Goal: Task Accomplishment & Management: Manage account settings

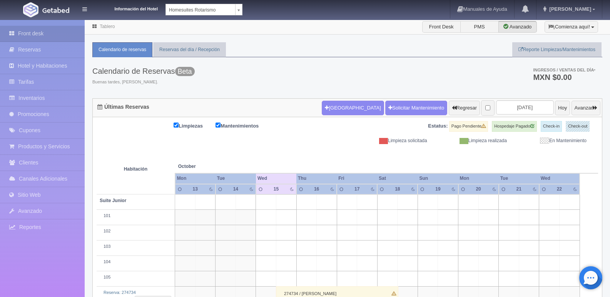
click at [320, 135] on div "Limpiezas Mantenimientos Estatus: Pago Pendiente Hospedaje Pagado Check-in Chec…" at bounding box center [347, 132] width 501 height 23
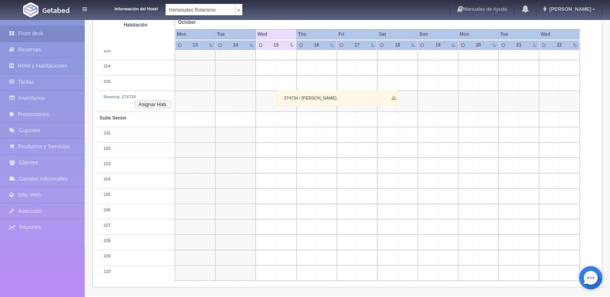
scroll to position [157, 0]
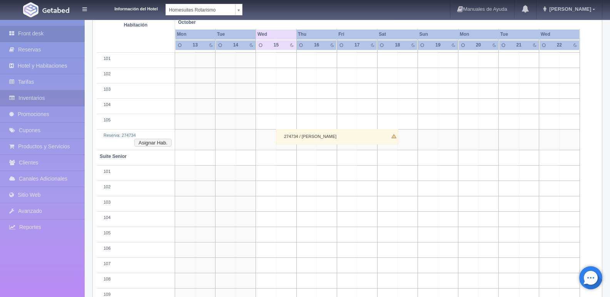
click at [64, 97] on link "Inventarios" at bounding box center [42, 98] width 85 height 16
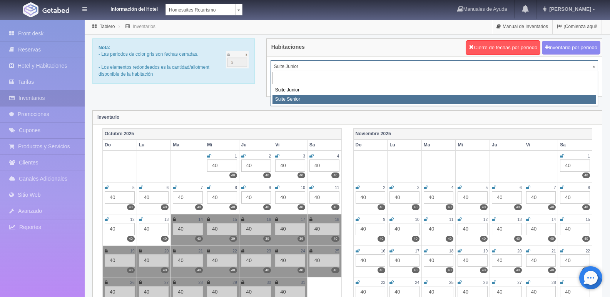
select select "1904"
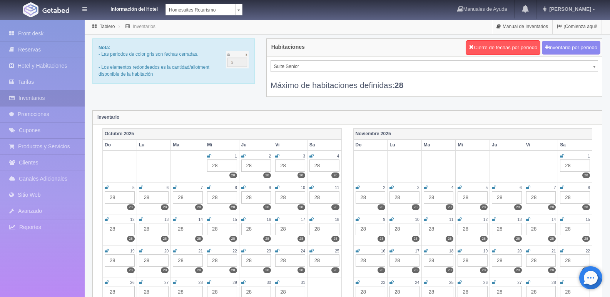
scroll to position [115, 0]
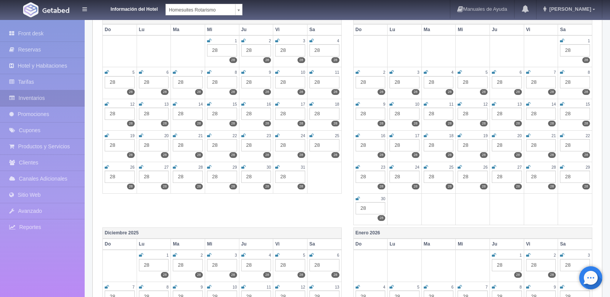
click at [207, 103] on icon at bounding box center [209, 104] width 4 height 5
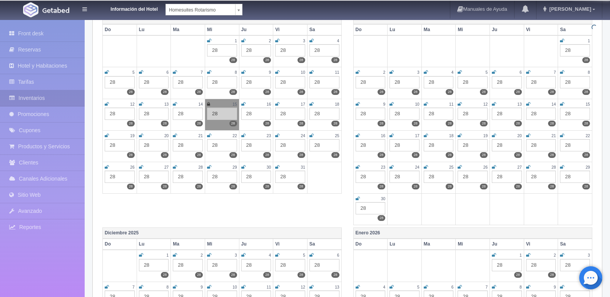
click at [244, 102] on icon at bounding box center [243, 104] width 4 height 5
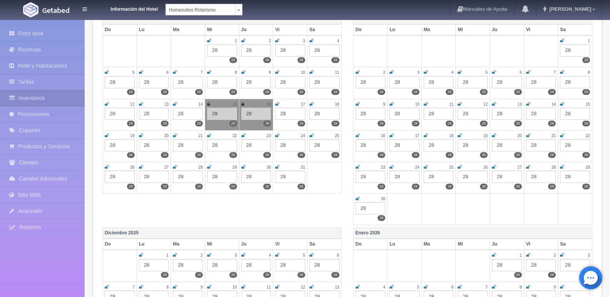
click at [277, 105] on icon at bounding box center [277, 104] width 4 height 5
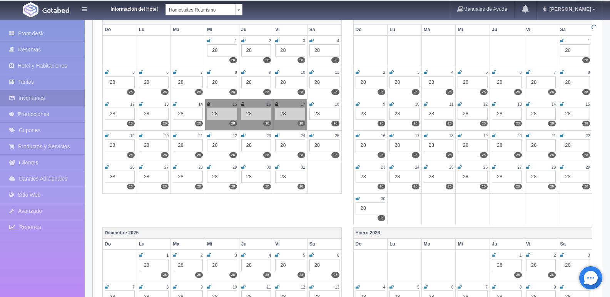
click at [312, 106] on icon at bounding box center [311, 104] width 4 height 5
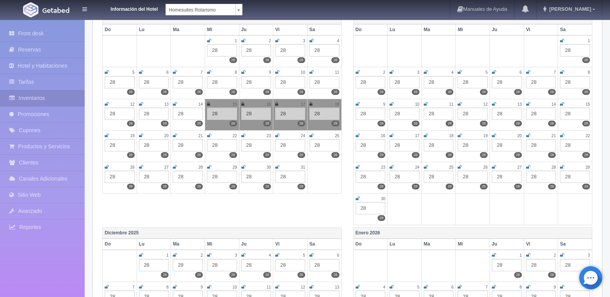
click at [106, 135] on icon at bounding box center [107, 135] width 4 height 5
click at [140, 135] on icon at bounding box center [141, 135] width 4 height 5
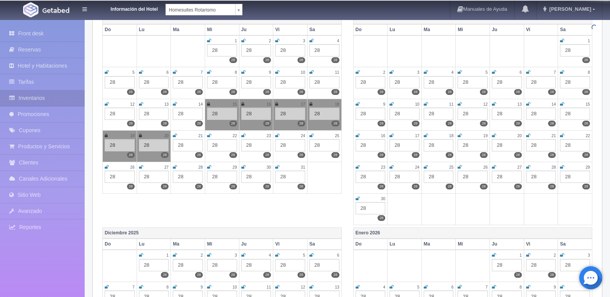
click at [176, 133] on icon at bounding box center [175, 135] width 4 height 5
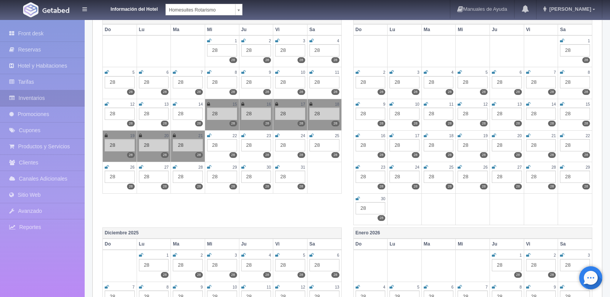
drag, startPoint x: 210, startPoint y: 136, endPoint x: 243, endPoint y: 140, distance: 34.1
click at [209, 136] on icon at bounding box center [209, 135] width 4 height 5
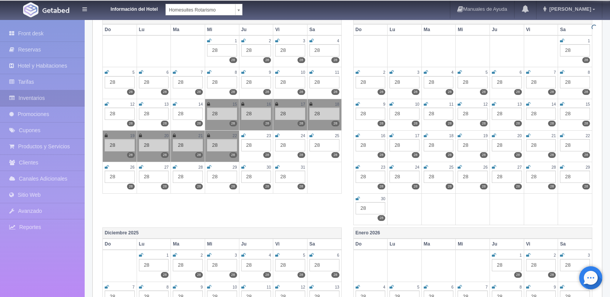
click at [244, 137] on icon at bounding box center [243, 135] width 4 height 5
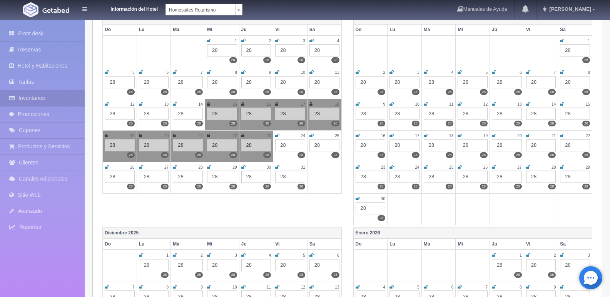
click at [278, 135] on icon at bounding box center [277, 135] width 4 height 5
click at [313, 134] on icon at bounding box center [311, 135] width 4 height 5
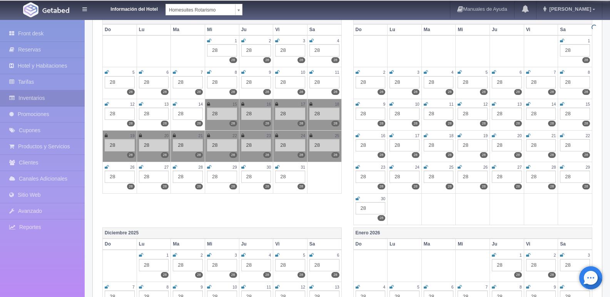
click at [104, 165] on td "26 28 28" at bounding box center [120, 178] width 34 height 32
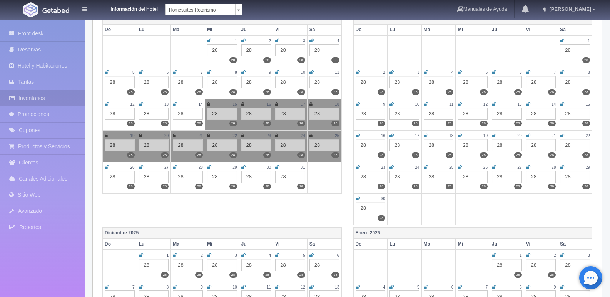
click at [105, 166] on icon at bounding box center [107, 167] width 4 height 5
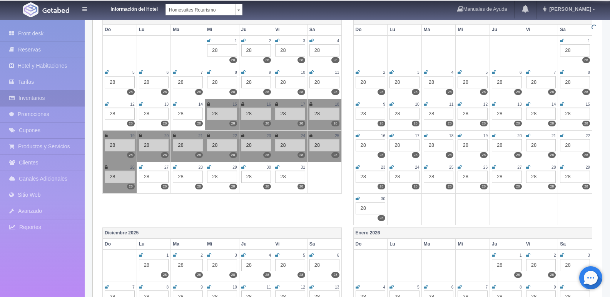
click at [142, 168] on icon at bounding box center [141, 167] width 4 height 5
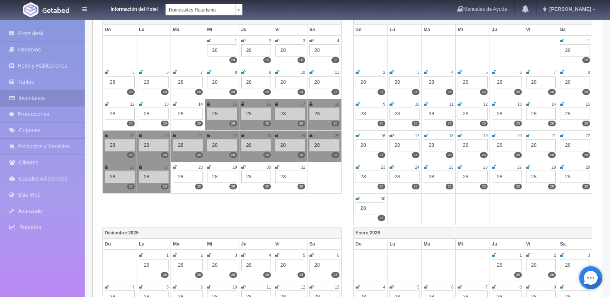
click at [175, 169] on icon at bounding box center [175, 167] width 4 height 5
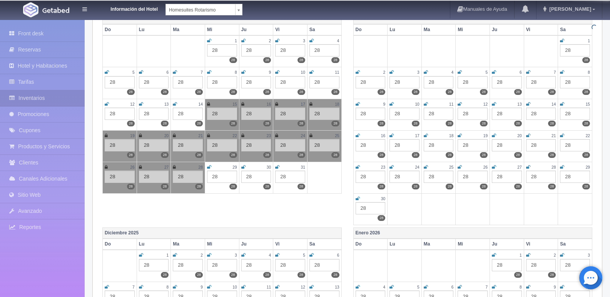
click at [209, 168] on icon at bounding box center [209, 167] width 4 height 5
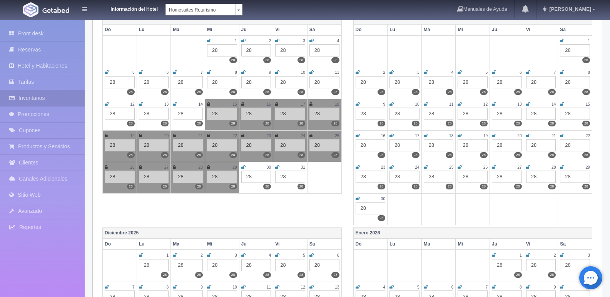
click at [242, 169] on icon at bounding box center [243, 167] width 4 height 5
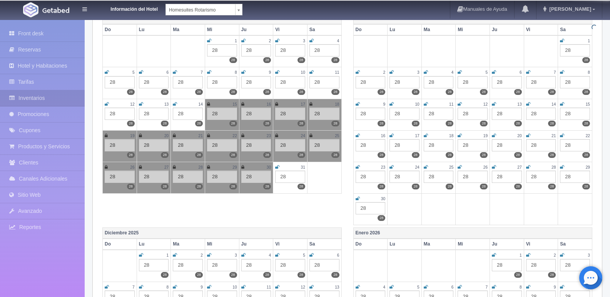
click at [277, 168] on icon at bounding box center [277, 167] width 4 height 5
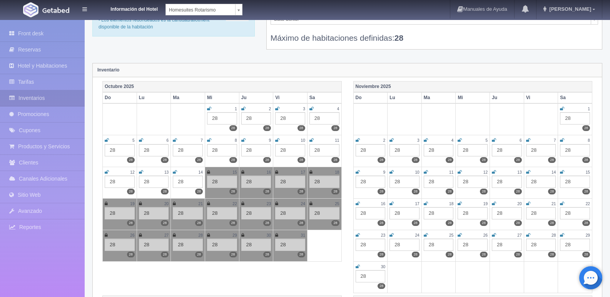
scroll to position [0, 0]
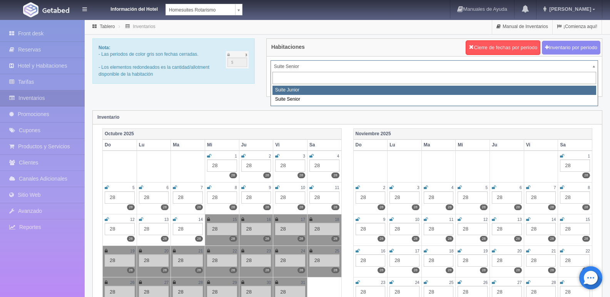
select select "1901"
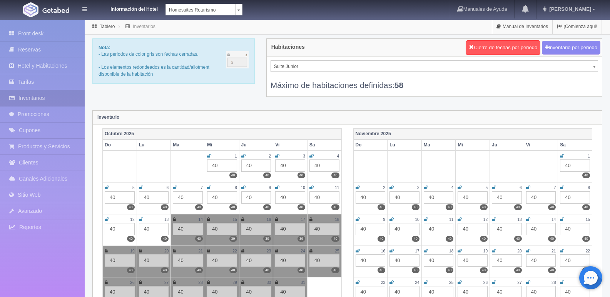
scroll to position [115, 0]
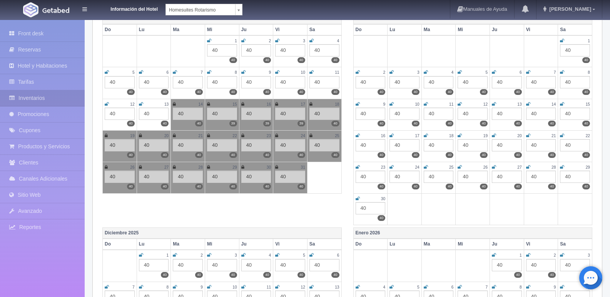
click at [175, 103] on icon at bounding box center [174, 104] width 3 height 5
click at [210, 104] on div "15" at bounding box center [222, 104] width 30 height 7
click at [208, 104] on icon at bounding box center [208, 104] width 3 height 5
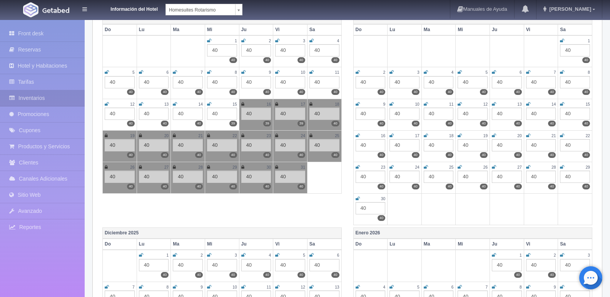
click at [242, 104] on icon at bounding box center [242, 104] width 3 height 5
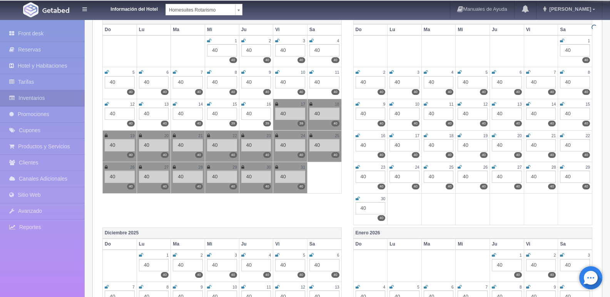
click at [275, 103] on icon at bounding box center [276, 104] width 3 height 5
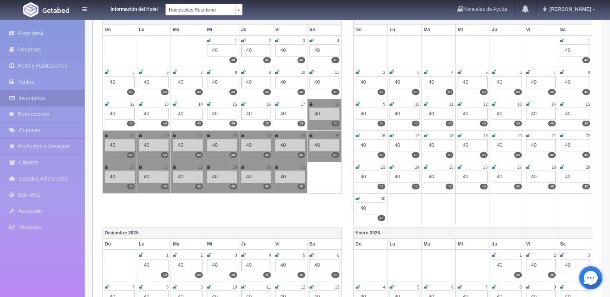
click at [312, 105] on icon at bounding box center [310, 104] width 3 height 5
click at [107, 137] on icon at bounding box center [106, 135] width 3 height 5
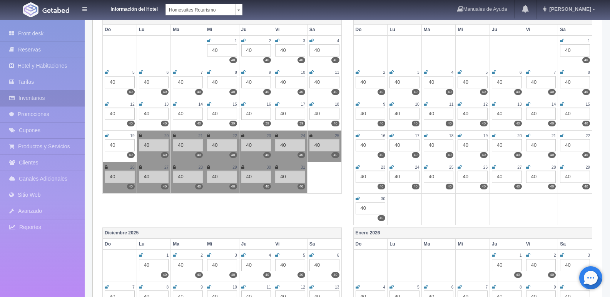
click at [142, 134] on icon at bounding box center [140, 135] width 3 height 5
click at [175, 135] on icon at bounding box center [174, 135] width 3 height 5
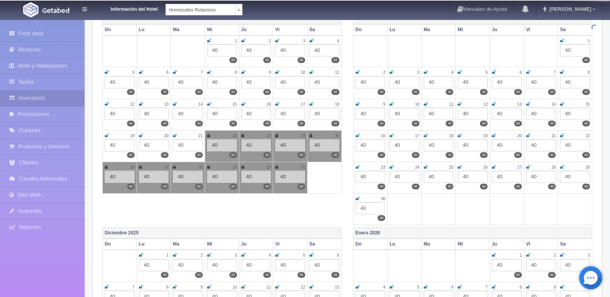
drag, startPoint x: 207, startPoint y: 137, endPoint x: 243, endPoint y: 137, distance: 36.2
click at [207, 137] on icon at bounding box center [208, 135] width 3 height 5
click at [243, 133] on icon at bounding box center [242, 135] width 3 height 5
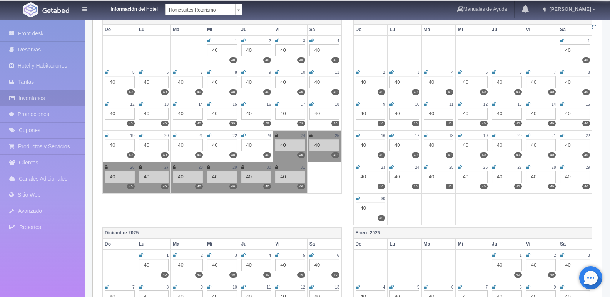
click at [276, 135] on icon at bounding box center [276, 135] width 3 height 5
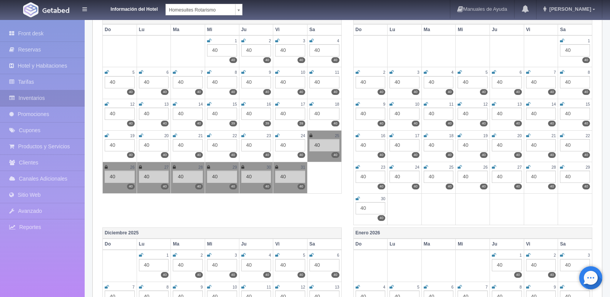
click at [312, 134] on icon at bounding box center [310, 135] width 3 height 5
click at [277, 166] on icon at bounding box center [276, 167] width 3 height 5
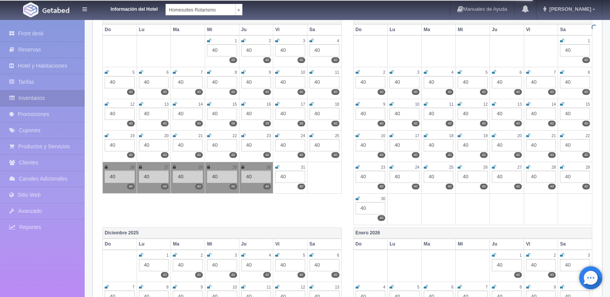
drag, startPoint x: 243, startPoint y: 165, endPoint x: 232, endPoint y: 168, distance: 12.2
click at [242, 165] on icon at bounding box center [242, 167] width 3 height 5
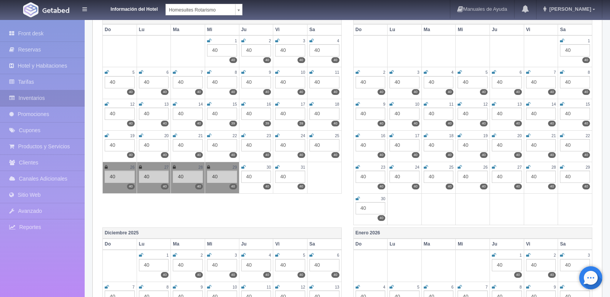
click at [208, 168] on icon at bounding box center [208, 167] width 3 height 5
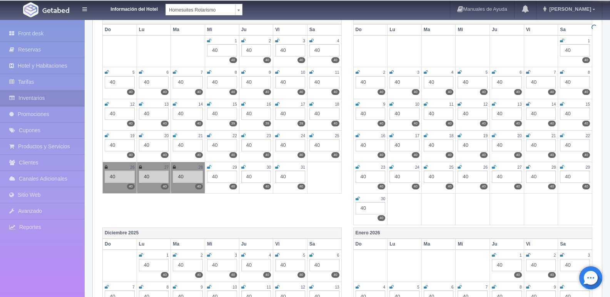
click at [172, 168] on td "28 40 40" at bounding box center [188, 178] width 34 height 32
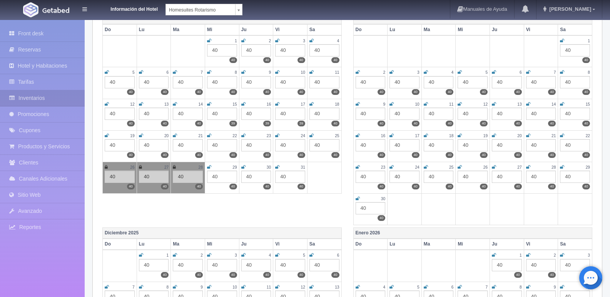
click at [175, 169] on icon at bounding box center [174, 167] width 3 height 5
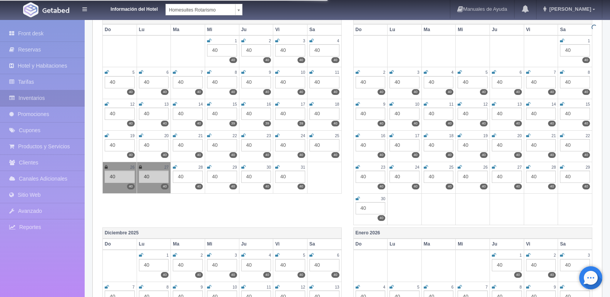
click at [140, 168] on icon at bounding box center [140, 167] width 3 height 5
click at [105, 166] on icon at bounding box center [106, 167] width 3 height 5
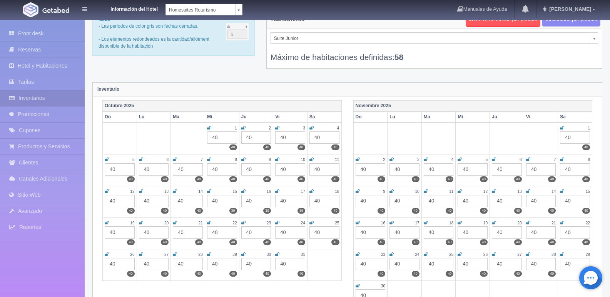
scroll to position [0, 0]
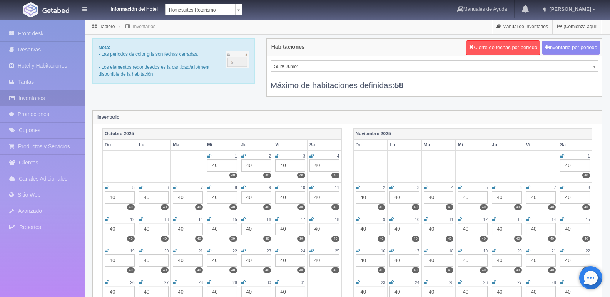
click at [47, 10] on img at bounding box center [55, 10] width 27 height 6
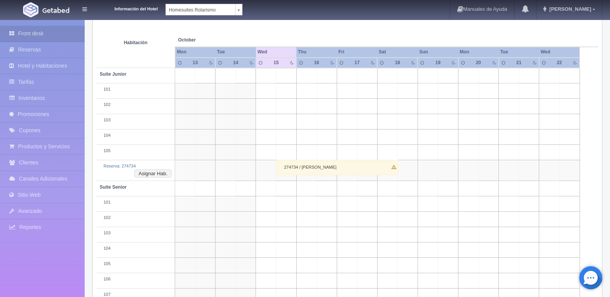
scroll to position [196, 0]
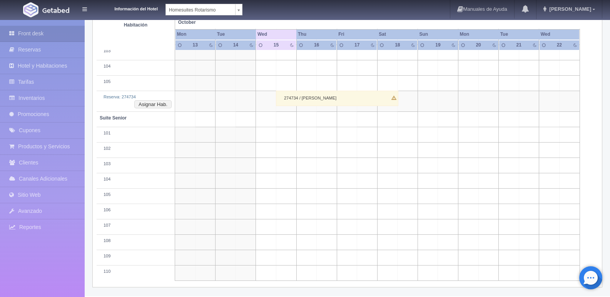
click at [303, 97] on div "274734 / [PERSON_NAME]" at bounding box center [337, 98] width 122 height 15
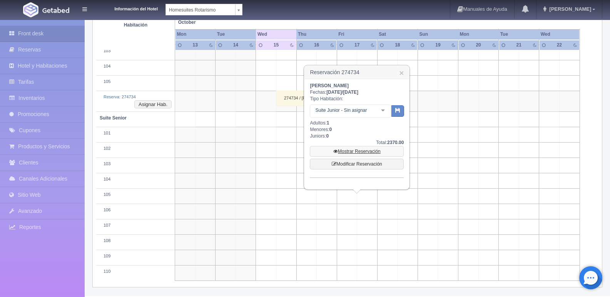
click at [360, 151] on link "Mostrar Reservación" at bounding box center [357, 151] width 94 height 11
